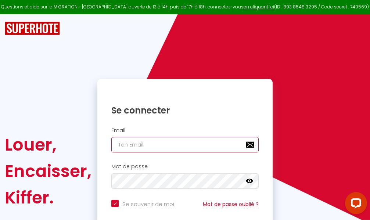
click at [188, 146] on input "email" at bounding box center [184, 144] width 147 height 15
type input "m"
checkbox input "true"
type input "ma"
checkbox input "true"
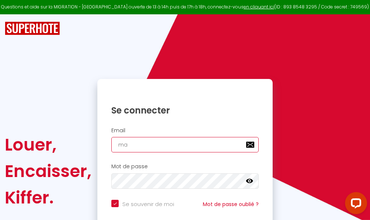
type input "mar"
checkbox input "true"
type input "marc"
checkbox input "true"
type input "marcd"
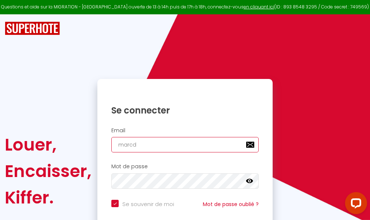
checkbox input "true"
type input "marcdp"
checkbox input "true"
type input "marcdpo"
checkbox input "true"
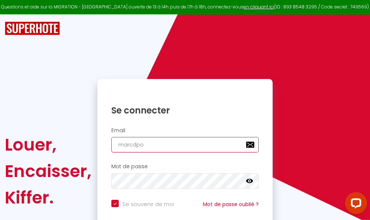
type input "marcdpoz"
checkbox input "true"
type input "marcdpoz."
checkbox input "true"
type input "marcdpoz.l"
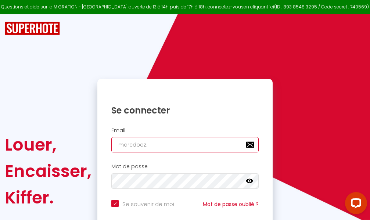
checkbox input "true"
type input "marcdpoz.lo"
checkbox input "true"
type input "marcdpoz.loc"
checkbox input "true"
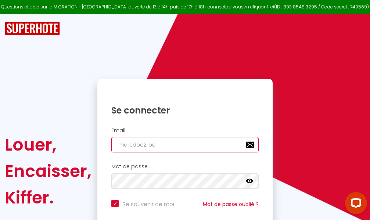
type input "marcdpoz.loca"
checkbox input "true"
type input "marcdpoz.locat"
checkbox input "true"
type input "marcdpoz.locati"
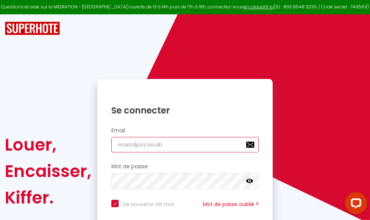
checkbox input "true"
type input "marcdpoz.locatio"
checkbox input "true"
type input "marcdpoz.location"
checkbox input "true"
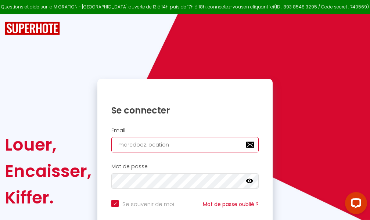
type input "marcdpoz.location@"
checkbox input "true"
type input "marcdpoz.location@g"
checkbox input "true"
type input "marcdpoz.location@gm"
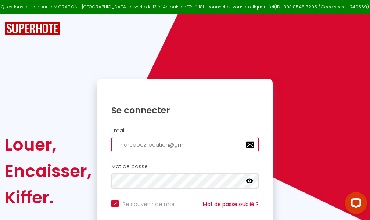
checkbox input "true"
type input "marcdpoz.location@gma"
checkbox input "true"
type input "marcdpoz.location@gmai"
checkbox input "true"
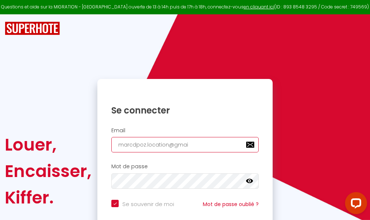
type input "[EMAIL_ADDRESS]"
checkbox input "true"
type input "[EMAIL_ADDRESS]."
checkbox input "true"
type input "marcdpoz.location@gmail.c"
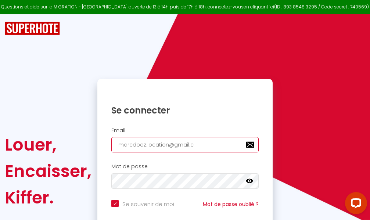
checkbox input "true"
type input "[EMAIL_ADDRESS][DOMAIN_NAME]"
checkbox input "true"
type input "[EMAIL_ADDRESS][DOMAIN_NAME]"
checkbox input "true"
